Goal: Task Accomplishment & Management: Manage account settings

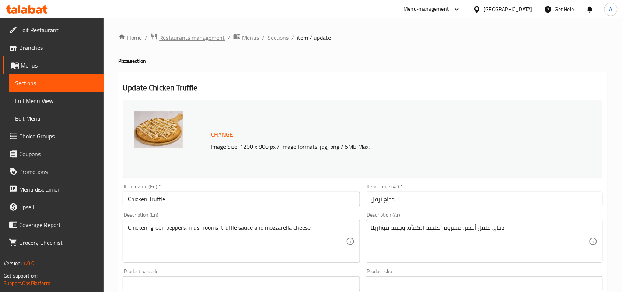
click at [179, 39] on span "Restaurants management" at bounding box center [192, 37] width 66 height 9
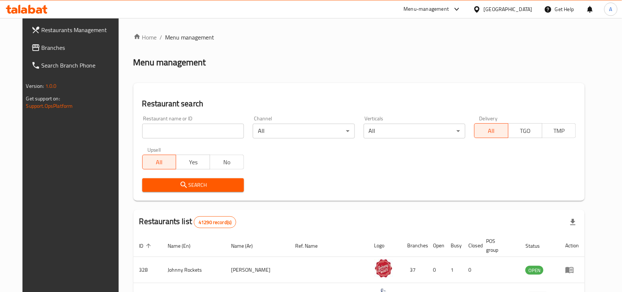
click at [77, 31] on span "Restaurants Management" at bounding box center [81, 29] width 79 height 9
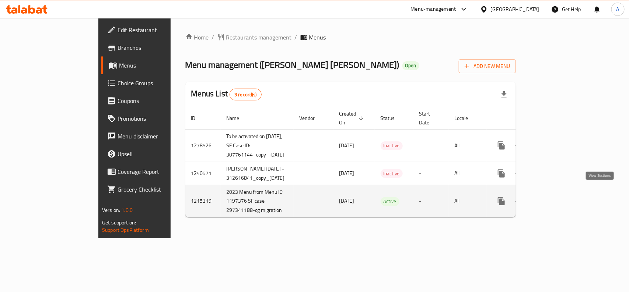
click at [559, 197] on icon "enhanced table" at bounding box center [554, 201] width 9 height 9
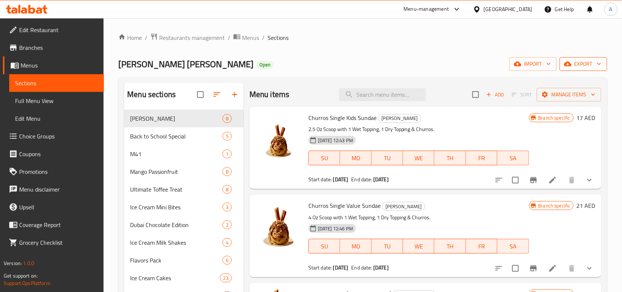
click at [579, 69] on span "export" at bounding box center [584, 63] width 36 height 9
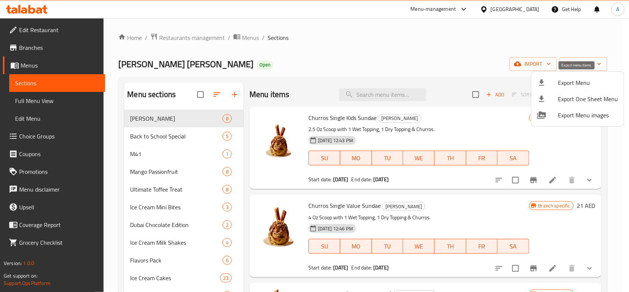
click at [578, 84] on span "Export Menu" at bounding box center [588, 82] width 60 height 9
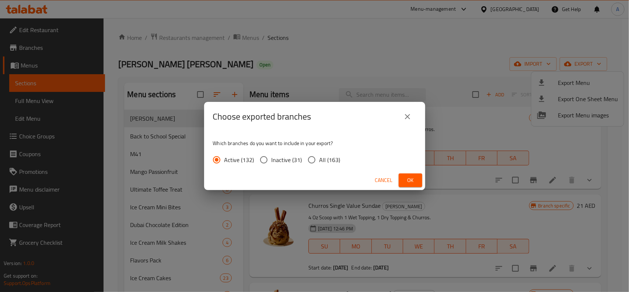
click at [320, 157] on span "All (163)" at bounding box center [330, 159] width 21 height 9
click at [319, 157] on input "All (163)" at bounding box center [311, 159] width 15 height 15
radio input "true"
click at [408, 181] on span "Ok" at bounding box center [411, 179] width 12 height 9
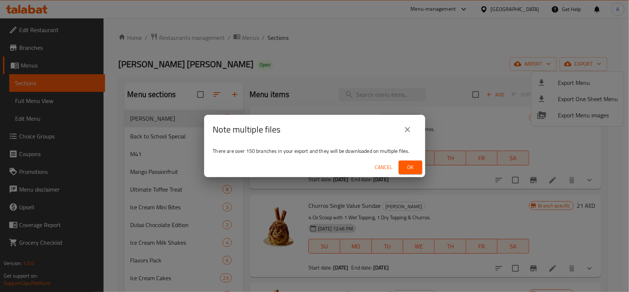
click at [410, 163] on span "Ok" at bounding box center [411, 167] width 12 height 9
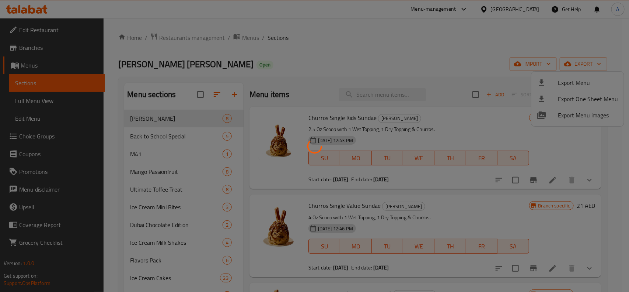
click at [351, 54] on div at bounding box center [314, 146] width 629 height 292
click at [453, 53] on div at bounding box center [314, 146] width 629 height 292
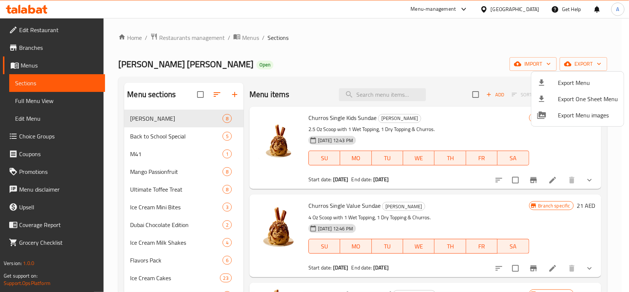
click at [269, 65] on div at bounding box center [314, 146] width 629 height 292
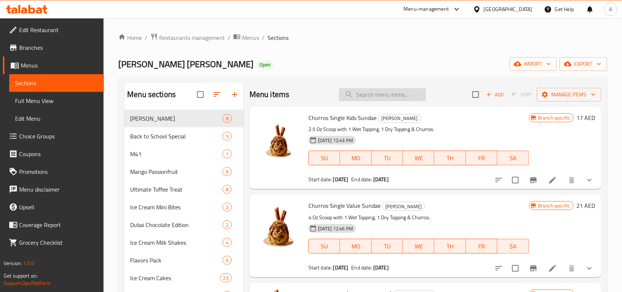
click at [377, 98] on input "search" at bounding box center [382, 94] width 87 height 13
paste input "Ghost Pepper Chocolate"
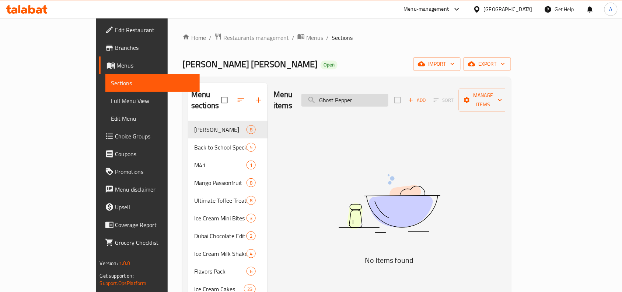
click at [364, 95] on input "Ghost Pepper" at bounding box center [345, 100] width 87 height 13
type input "Pepper"
click at [389, 94] on input "Pepper" at bounding box center [345, 100] width 87 height 13
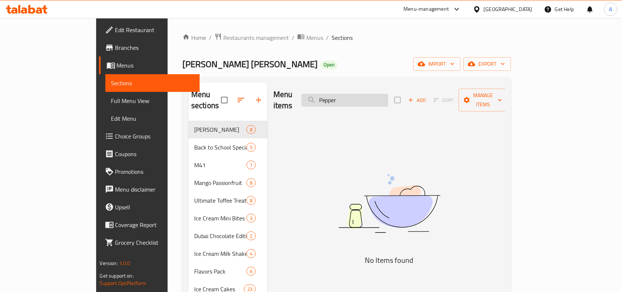
click at [389, 94] on input "Pepper" at bounding box center [345, 100] width 87 height 13
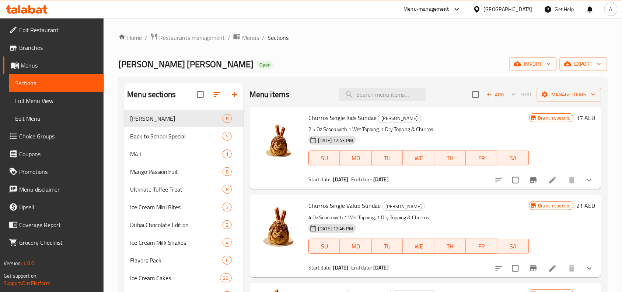
click at [422, 59] on div "Baskin Robbins Open import export" at bounding box center [362, 64] width 489 height 14
click at [585, 175] on icon "show more" at bounding box center [589, 179] width 9 height 9
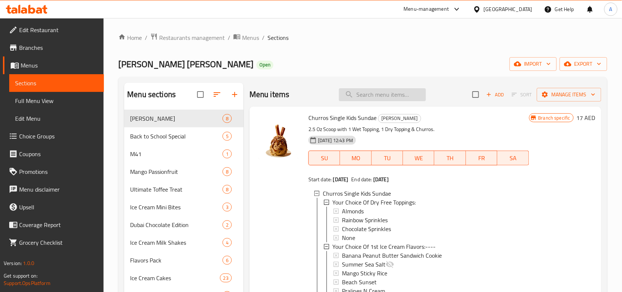
click at [380, 97] on input "search" at bounding box center [382, 94] width 87 height 13
paste input "Chocolate Chip"
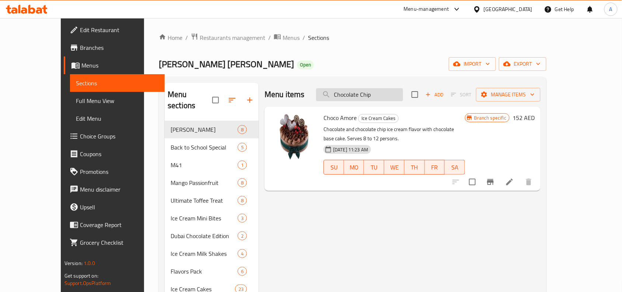
click at [374, 98] on input "Chocolate Chip" at bounding box center [359, 94] width 87 height 13
paste input "Macadamia"
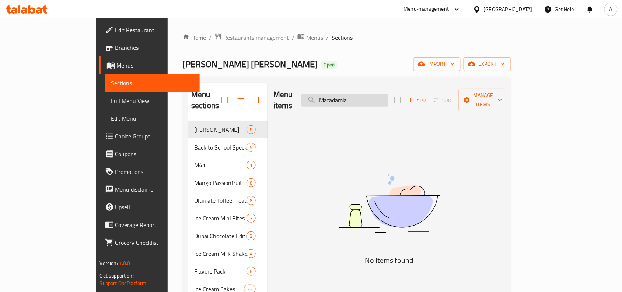
click at [370, 96] on input "Macadamia" at bounding box center [345, 100] width 87 height 13
type input "Mcadamia"
click at [373, 101] on input "Mcadamia" at bounding box center [345, 100] width 87 height 13
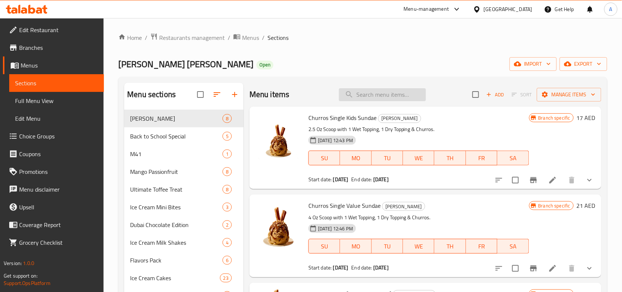
paste input "Beach Sunset"
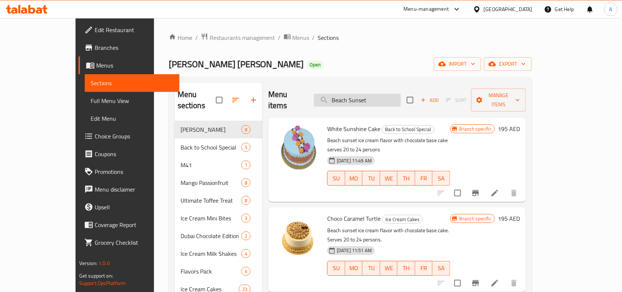
click at [381, 98] on input "Beach Sunset" at bounding box center [357, 100] width 87 height 13
paste input "[PERSON_NAME]"
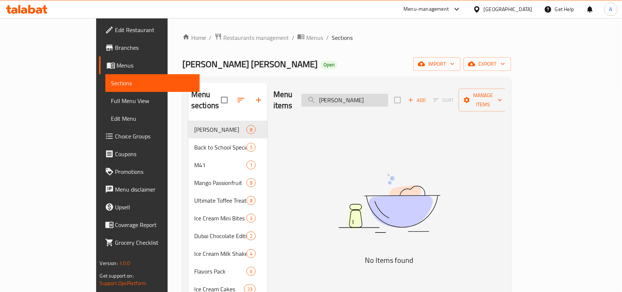
click at [367, 94] on input "[PERSON_NAME]" at bounding box center [345, 100] width 87 height 13
click at [367, 94] on input "Raisin" at bounding box center [345, 100] width 87 height 13
paste input "Banana"
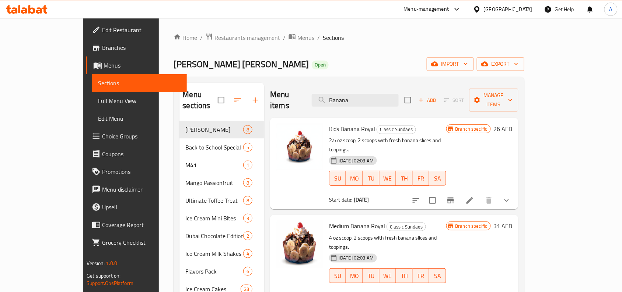
click at [333, 58] on div "Baskin Robbins Open import export" at bounding box center [349, 64] width 351 height 14
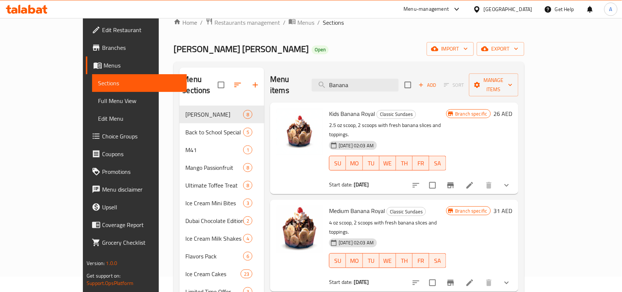
scroll to position [7, 0]
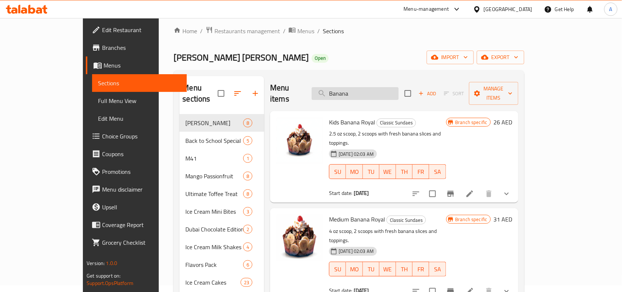
click at [361, 92] on input "Banana" at bounding box center [355, 93] width 87 height 13
paste input "Caramel"
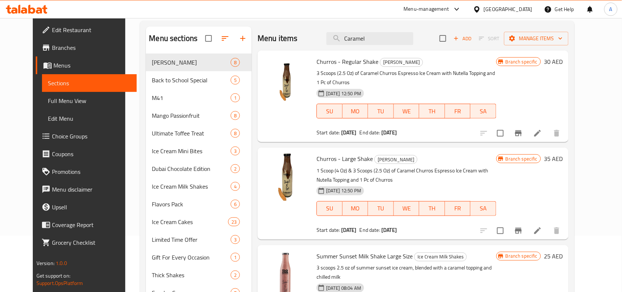
scroll to position [0, 0]
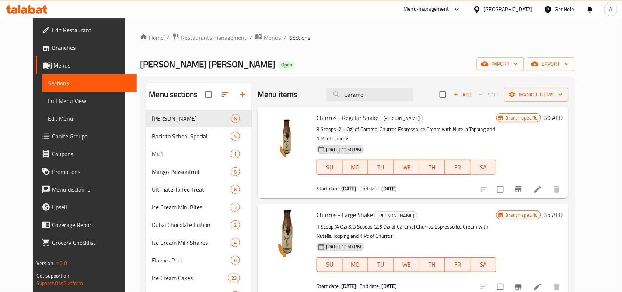
type input "Caramel"
click at [391, 66] on div "Baskin Robbins Open import export" at bounding box center [357, 64] width 435 height 14
click at [146, 65] on span "[PERSON_NAME] [PERSON_NAME]" at bounding box center [207, 64] width 135 height 17
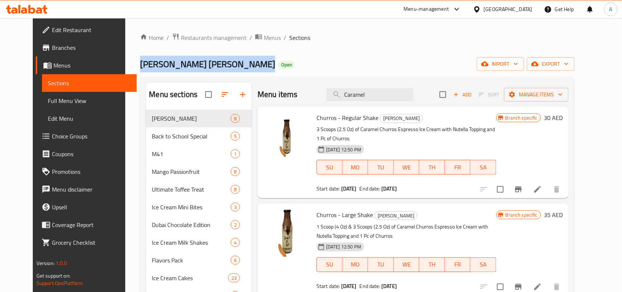
click at [146, 65] on span "[PERSON_NAME] [PERSON_NAME]" at bounding box center [207, 64] width 135 height 17
copy span "[PERSON_NAME] [PERSON_NAME]"
click at [52, 49] on span "Branches" at bounding box center [91, 47] width 79 height 9
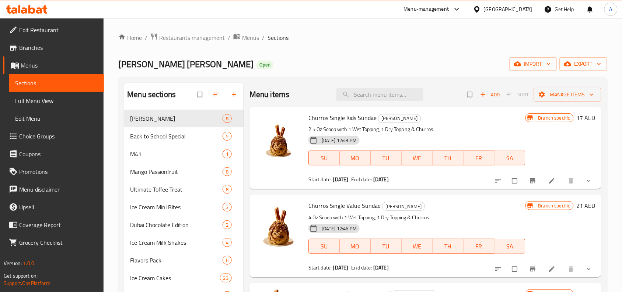
click at [41, 137] on span "Choice Groups" at bounding box center [58, 136] width 79 height 9
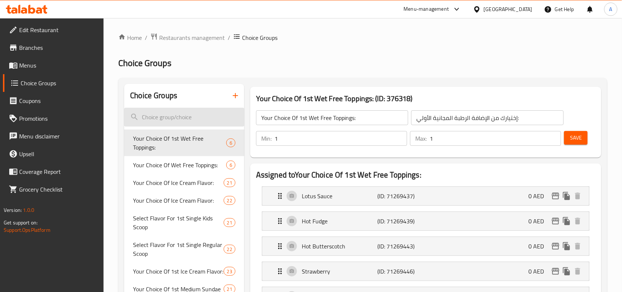
click at [181, 124] on input "search" at bounding box center [184, 117] width 120 height 19
click at [181, 115] on input "search" at bounding box center [184, 117] width 120 height 19
paste input "Ghost Pepper Chocolate"
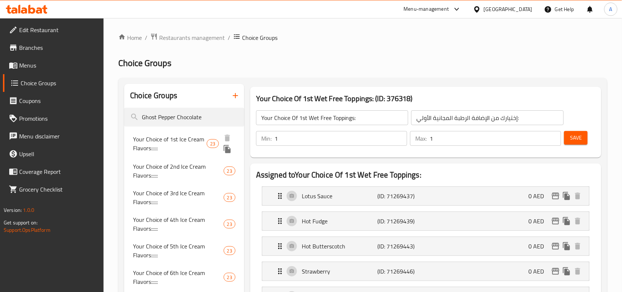
type input "Ghost Pepper Chocolate"
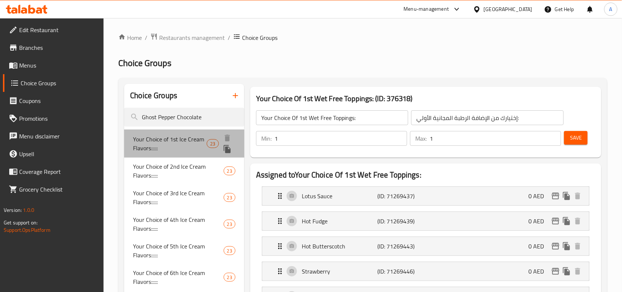
click at [159, 143] on span "Your Choice of 1st Ice Cream Flavors::::::" at bounding box center [170, 144] width 74 height 18
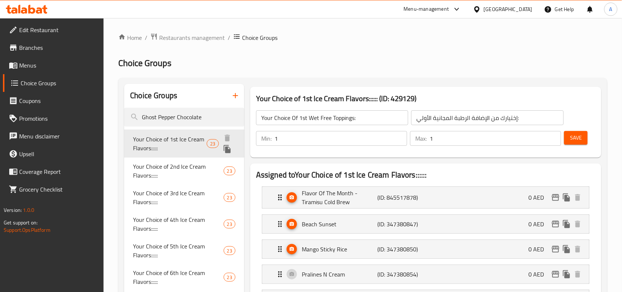
type input "Your Choice of 1st Ice Cream Flavors::::::"
type input "إختيارك من نكهة [DEMOGRAPHIC_DATA][PERSON_NAME]::::::"
click at [181, 117] on input "Ghost Pepper Chocolate" at bounding box center [184, 117] width 120 height 19
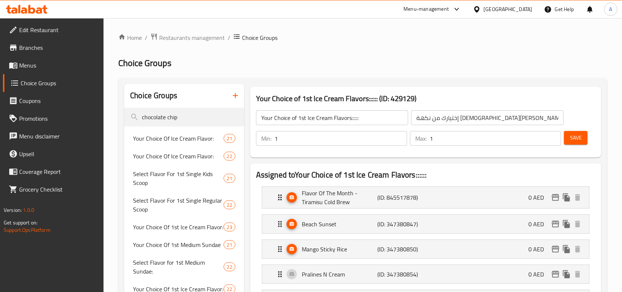
type input "chocolate chip"
click at [174, 136] on span "Your Choice Of Ice Cream Flavor:" at bounding box center [178, 138] width 90 height 9
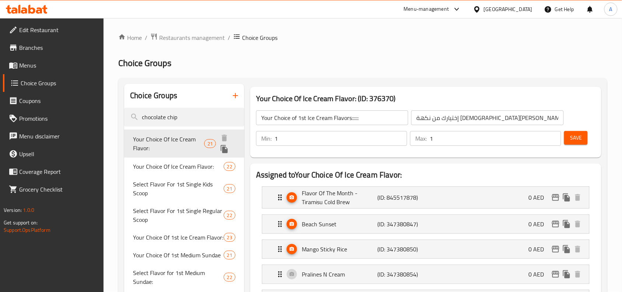
type input "Your Choice Of Ice Cream Flavor:"
type input "إختيارك من نكهة الأيس كريم:"
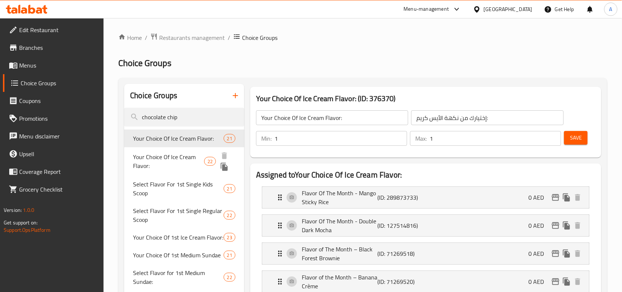
click at [146, 159] on span "Your Choice Of Ice Cream Flavor:" at bounding box center [168, 161] width 71 height 18
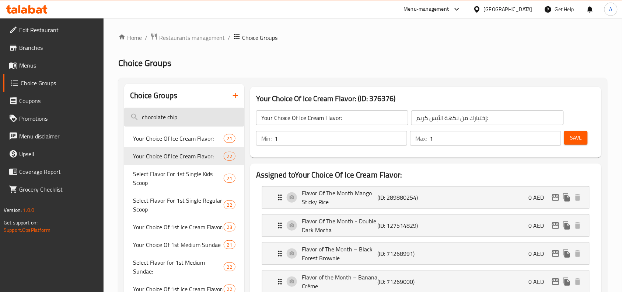
click at [160, 117] on input "chocolate chip" at bounding box center [184, 117] width 120 height 19
paste input "Macadamia"
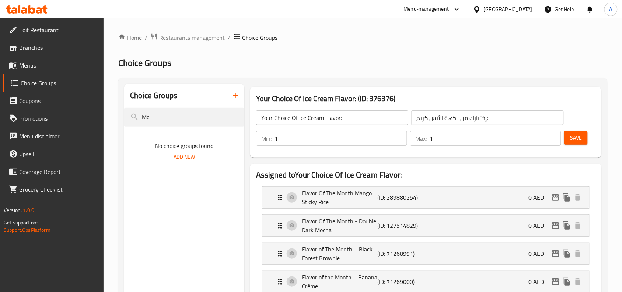
type input "M"
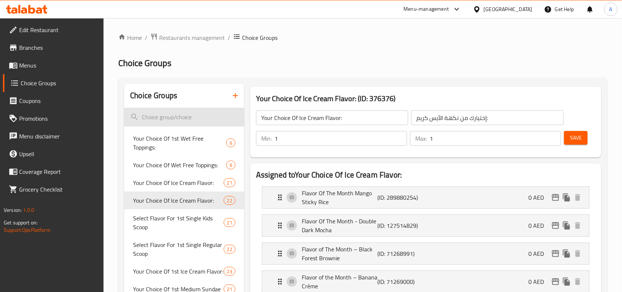
paste input "Nuts"
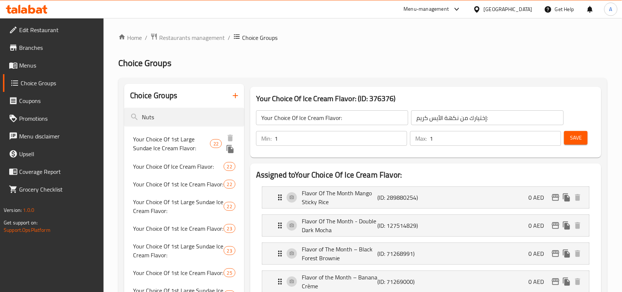
type input "Nuts"
click at [153, 145] on span "Your Choice Of 1st Large Sundae Ice Cream Flavor:" at bounding box center [171, 144] width 77 height 18
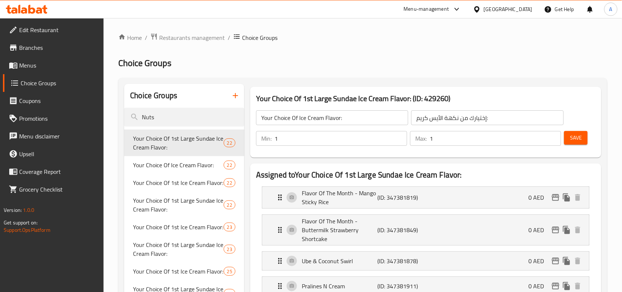
type input "Your Choice Of 1st Large Sundae Ice Cream Flavor:"
type input "إختيارك من نكهة آيس كريم الصنداى الكبير الأولي:"
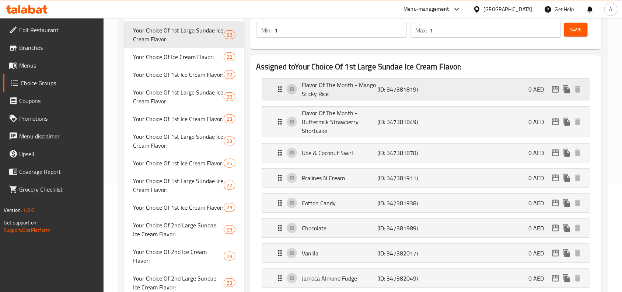
scroll to position [92, 0]
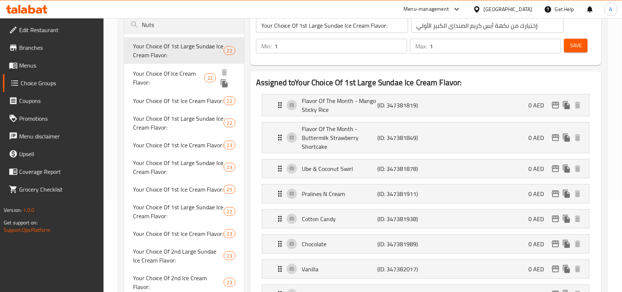
click at [163, 78] on span "Your Choice Of Ice Cream Flavor:" at bounding box center [168, 78] width 71 height 18
type input "Your Choice Of Ice Cream Flavor:"
type input "إختيارك من نكهة الأيس كريم:"
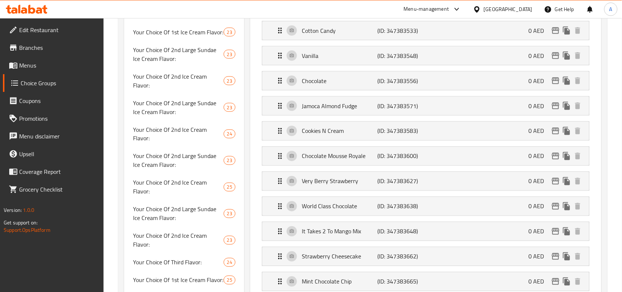
scroll to position [277, 0]
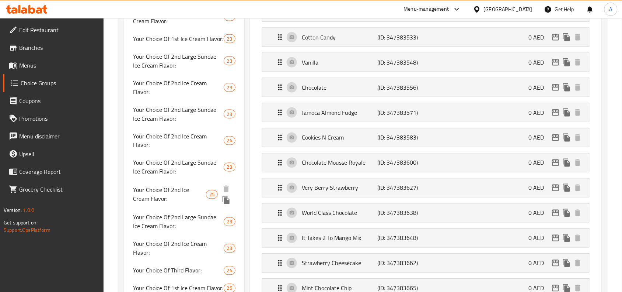
click at [162, 185] on span "Your Choice Of 2nd Ice Cream Flavor:" at bounding box center [169, 194] width 73 height 18
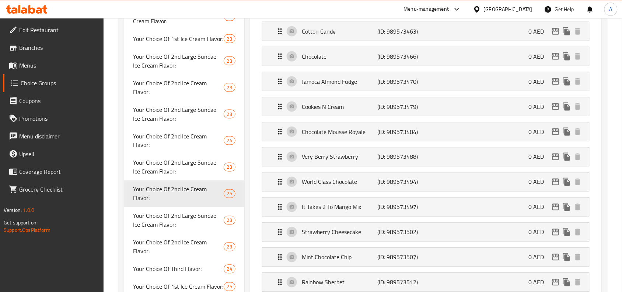
type input "Your Choice Of 2nd Ice Cream Flavor:"
type input "إختيارك من نكهة [DEMOGRAPHIC_DATA] الثانية:"
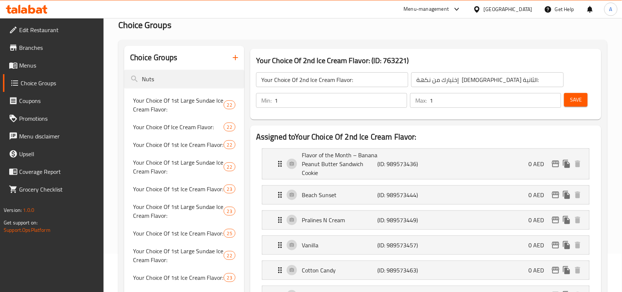
scroll to position [0, 0]
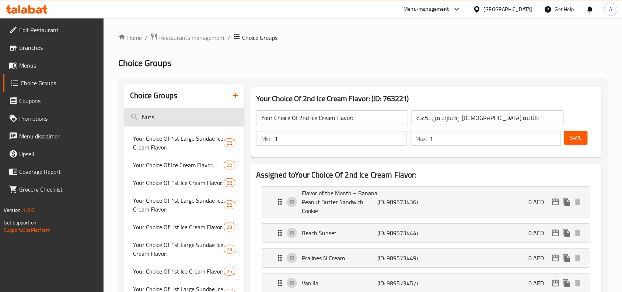
click at [220, 119] on input "Nuts" at bounding box center [184, 117] width 120 height 19
paste input "Sunset"
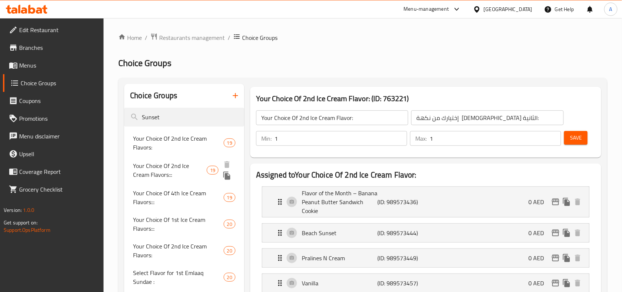
type input "Sunset"
click at [171, 166] on span "Your Choice Of 2nd Ice Cream Flavors:::" at bounding box center [170, 170] width 74 height 18
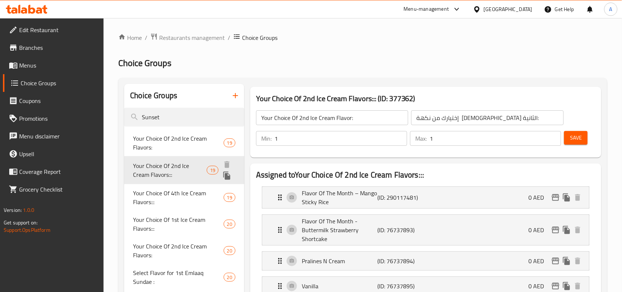
type input "Your Choice Of 2nd Ice Cream Flavors:::"
type input "إختيارك من نكهة الأيس [PERSON_NAME]:::"
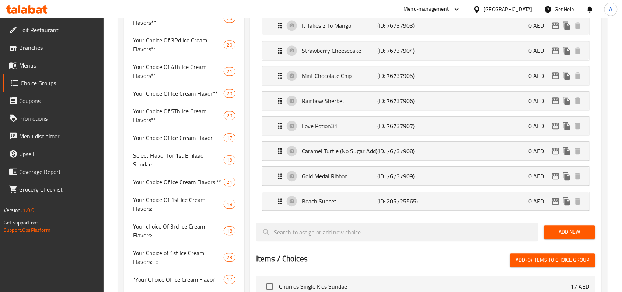
scroll to position [46, 0]
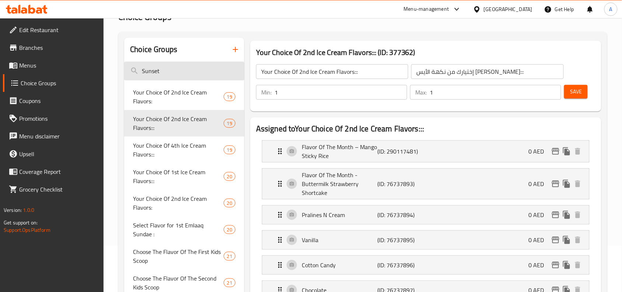
click at [185, 66] on input "Sunset" at bounding box center [184, 71] width 120 height 19
paste input "Ghost"
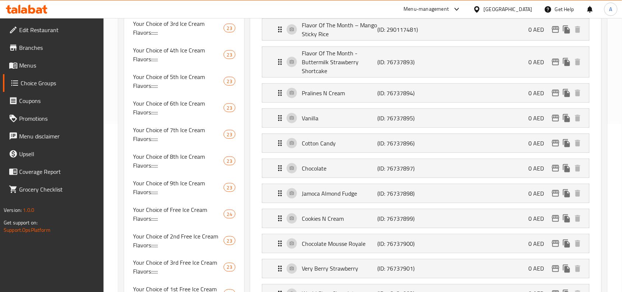
scroll to position [0, 0]
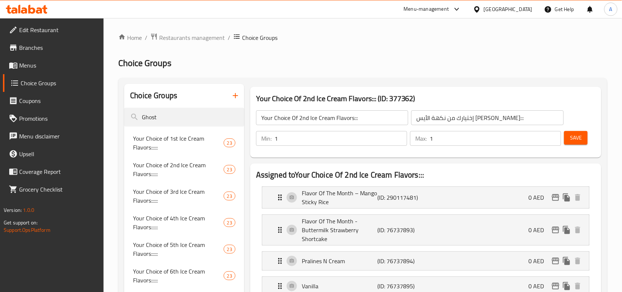
type input "Ghost"
click at [163, 137] on span "Your Choice of 1st Ice Cream Flavors::::::" at bounding box center [170, 144] width 74 height 18
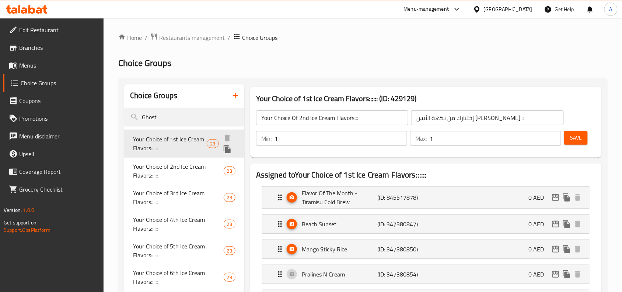
type input "Your Choice of 1st Ice Cream Flavors::::::"
type input "إختيارك من نكهة [DEMOGRAPHIC_DATA][PERSON_NAME]::::::"
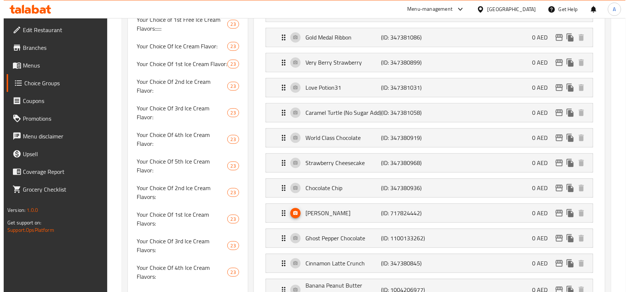
scroll to position [507, 0]
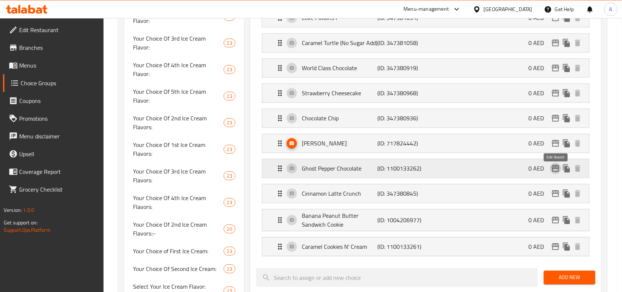
click at [556, 171] on icon "edit" at bounding box center [555, 168] width 7 height 7
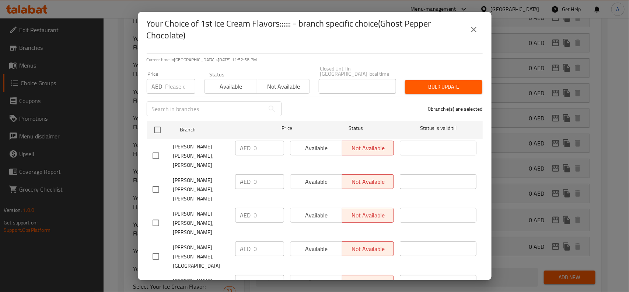
click at [479, 23] on button "close" at bounding box center [474, 30] width 18 height 18
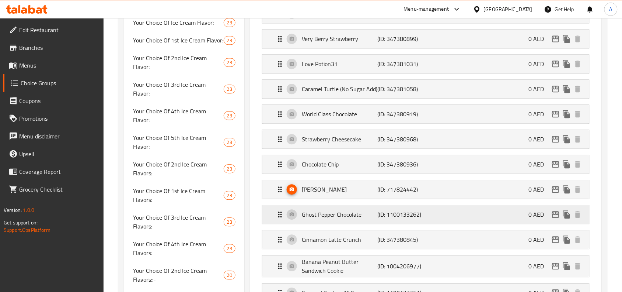
scroll to position [599, 0]
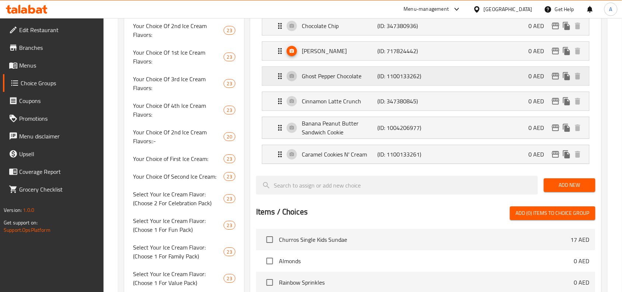
click at [482, 80] on div "Ghost Pepper Chocolate (ID: 1100133262) 0 AED" at bounding box center [428, 76] width 305 height 18
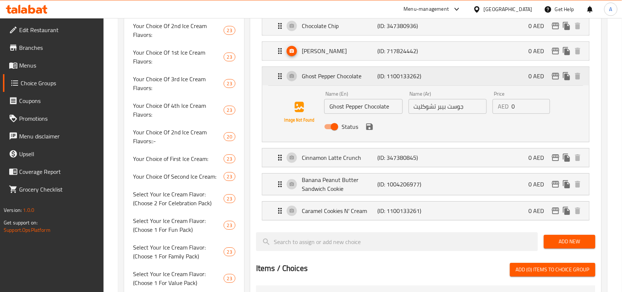
click at [482, 80] on div "Ghost Pepper Chocolate (ID: 1100133262) 0 AED" at bounding box center [428, 76] width 305 height 18
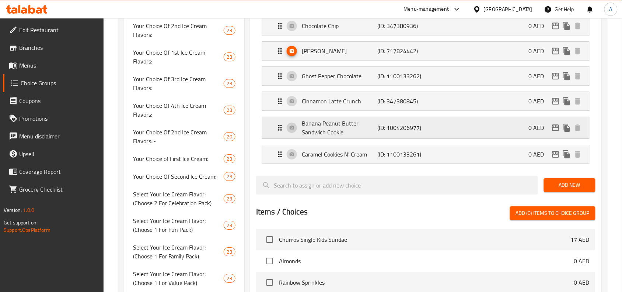
click at [282, 131] on icon "Expand" at bounding box center [280, 127] width 9 height 9
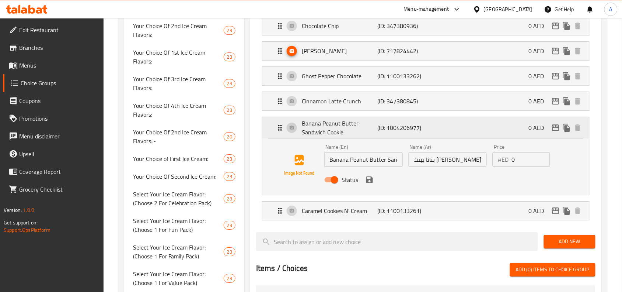
click at [282, 131] on icon "Expand" at bounding box center [280, 127] width 9 height 9
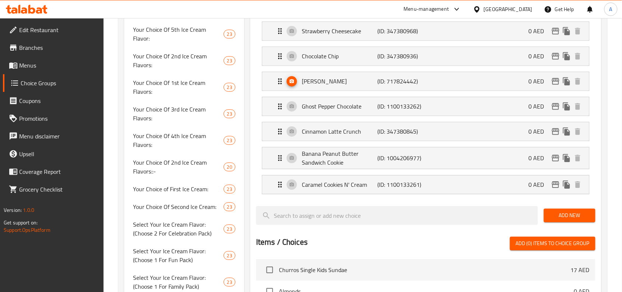
scroll to position [553, 0]
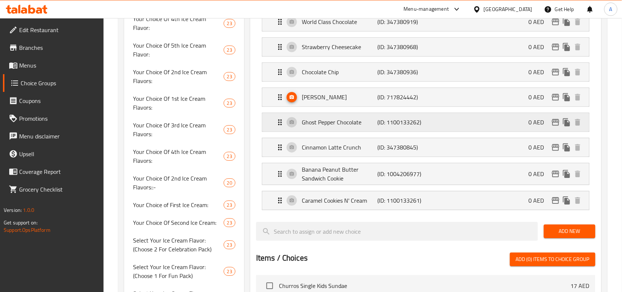
click at [281, 126] on icon "Expand" at bounding box center [280, 122] width 9 height 9
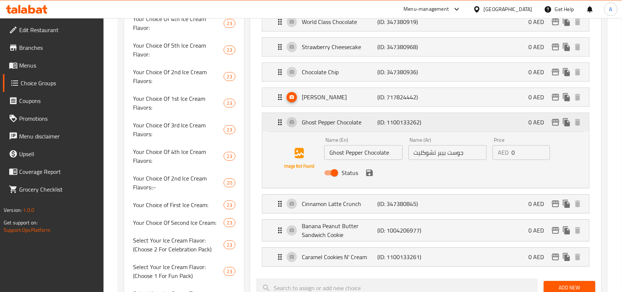
click at [462, 121] on div "Ghost Pepper Chocolate (ID: 1100133262) 0 AED" at bounding box center [428, 122] width 305 height 18
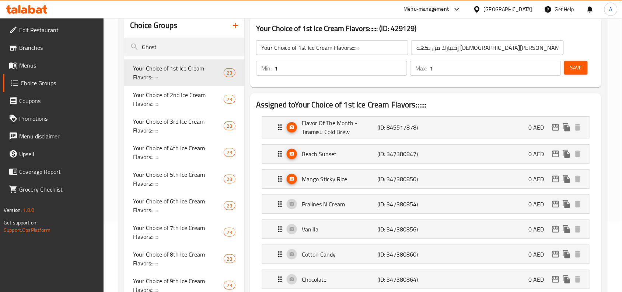
scroll to position [0, 0]
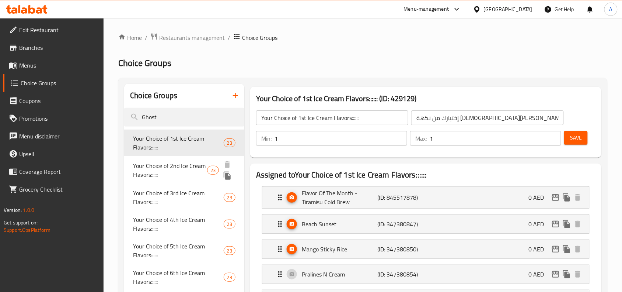
click at [163, 171] on span "Your Choice of 2nd Ice Cream Flavors::::::" at bounding box center [170, 170] width 74 height 18
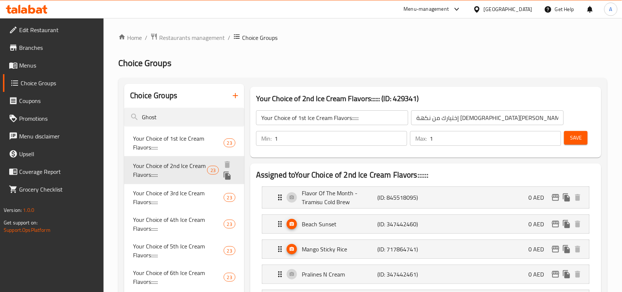
type input "Your Choice of 2nd Ice Cream Flavors::::::"
type input "إختيارك من نكهة الأيس كريم الثانية::::::"
click at [155, 194] on span "Your Choice of 3rd Ice Cream Flavors::::::" at bounding box center [170, 197] width 74 height 18
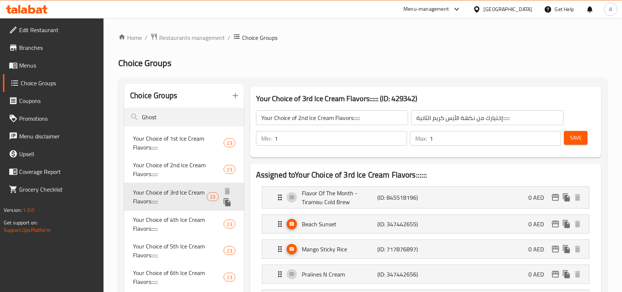
type input "Your Choice of 3rd Ice Cream Flavors::::::"
type input "إختيارك من نكهة الأيس كريم الثانية:::::::"
click at [337, 158] on div "Your Choice of 3rd Ice Cream Flavors:::::: (ID: 429342) Your Choice of 3rd Ice …" at bounding box center [425, 122] width 357 height 77
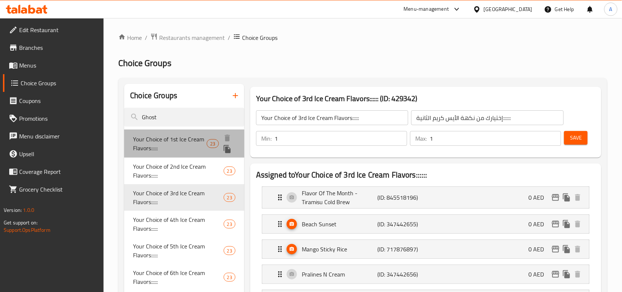
click at [164, 145] on span "Your Choice of 1st Ice Cream Flavors::::::" at bounding box center [170, 144] width 74 height 18
type input "Your Choice of 1st Ice Cream Flavors::::::"
type input "إختيارك من نكهة [DEMOGRAPHIC_DATA][PERSON_NAME]::::::"
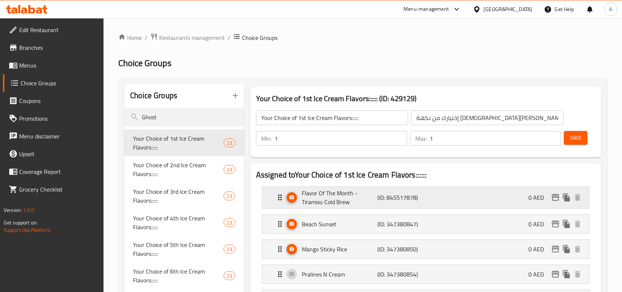
click at [467, 195] on div "Flavor Of The Month - Tiramisu Cold Brew (ID: 845517878) 0 AED" at bounding box center [428, 197] width 305 height 21
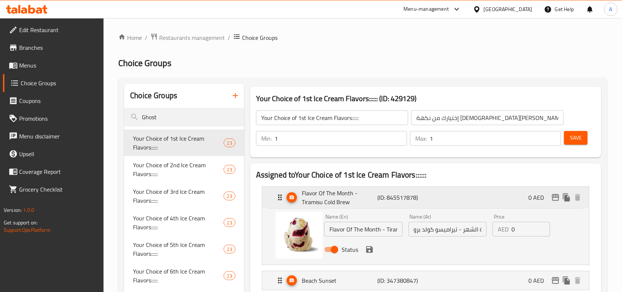
click at [467, 195] on div "Flavor Of The Month - Tiramisu Cold Brew (ID: 845517878) 0 AED" at bounding box center [428, 197] width 305 height 21
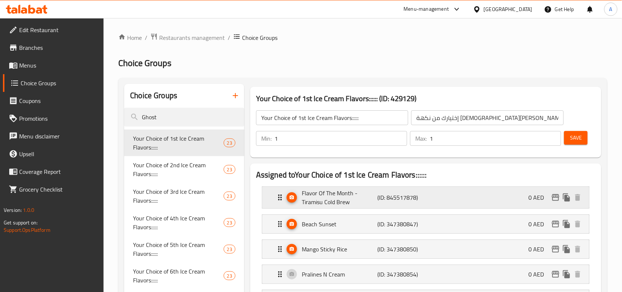
click at [467, 195] on div "Flavor Of The Month - Tiramisu Cold Brew (ID: 845517878) 0 AED" at bounding box center [428, 197] width 305 height 21
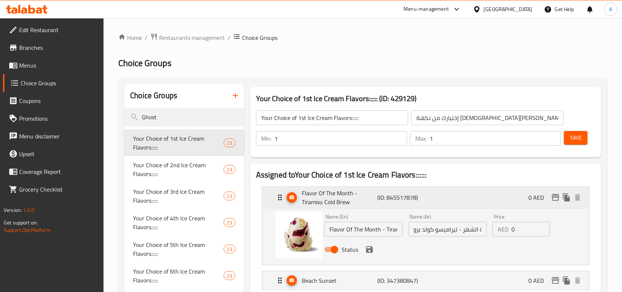
click at [467, 195] on div "Flavor Of The Month - Tiramisu Cold Brew (ID: 845517878) 0 AED" at bounding box center [428, 197] width 305 height 21
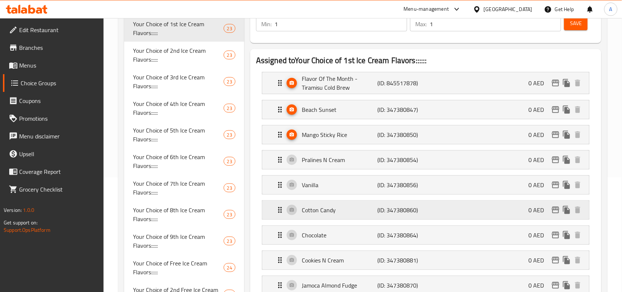
scroll to position [138, 0]
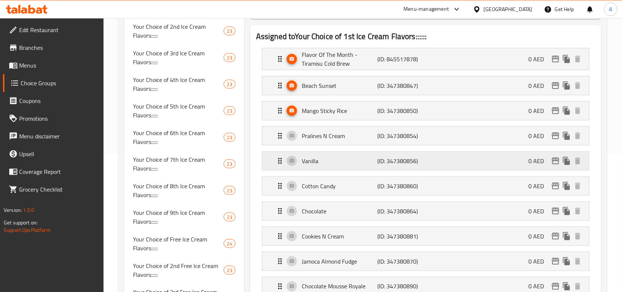
click at [497, 161] on div "Vanilla (ID: 347380856) 0 AED" at bounding box center [428, 161] width 305 height 18
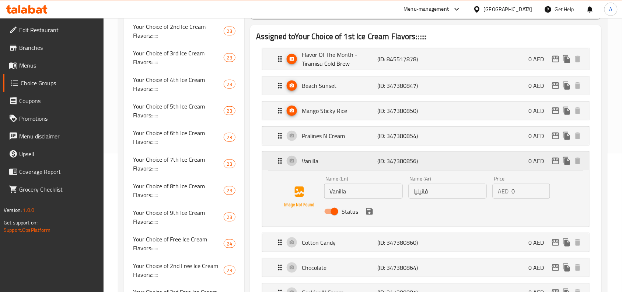
click at [500, 167] on div "Vanilla (ID: 347380856) 0 AED" at bounding box center [428, 161] width 305 height 18
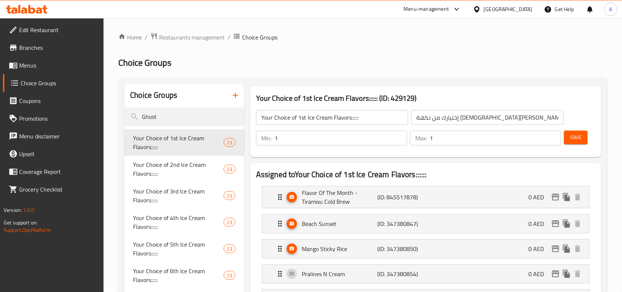
scroll to position [0, 0]
click at [194, 118] on input "Ghost" at bounding box center [184, 117] width 120 height 19
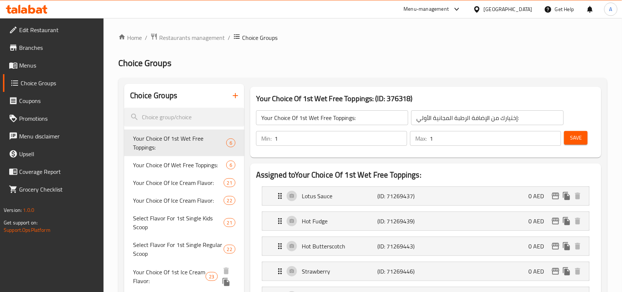
scroll to position [138, 0]
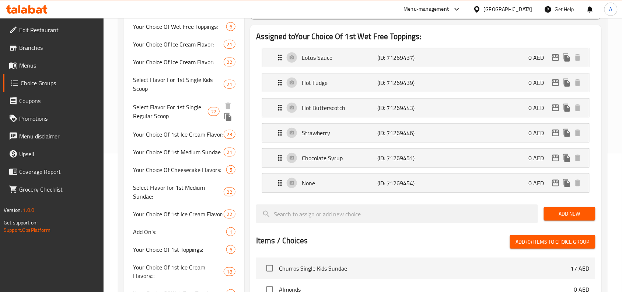
click at [180, 109] on span "Select Flavor For 1st Single Regular Scoop" at bounding box center [170, 111] width 75 height 18
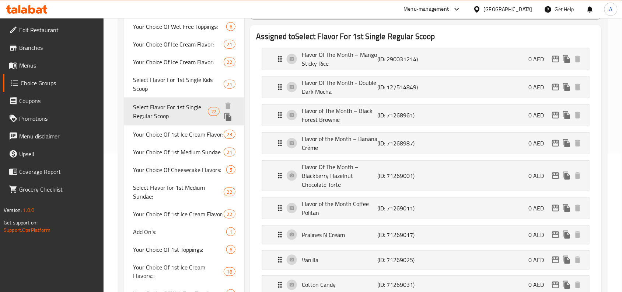
type input "Select Flavor For 1st Single Regular Scoop"
type input "إختار نكهه لسكوب العادي السنجل الأول"
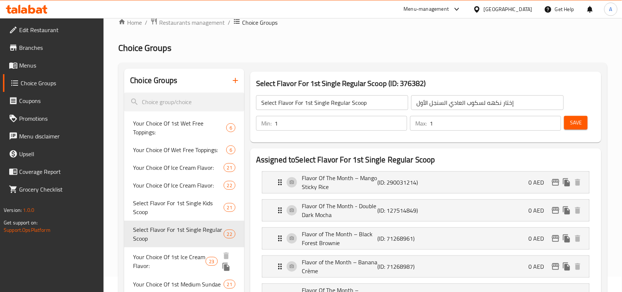
scroll to position [0, 0]
